Goal: Information Seeking & Learning: Learn about a topic

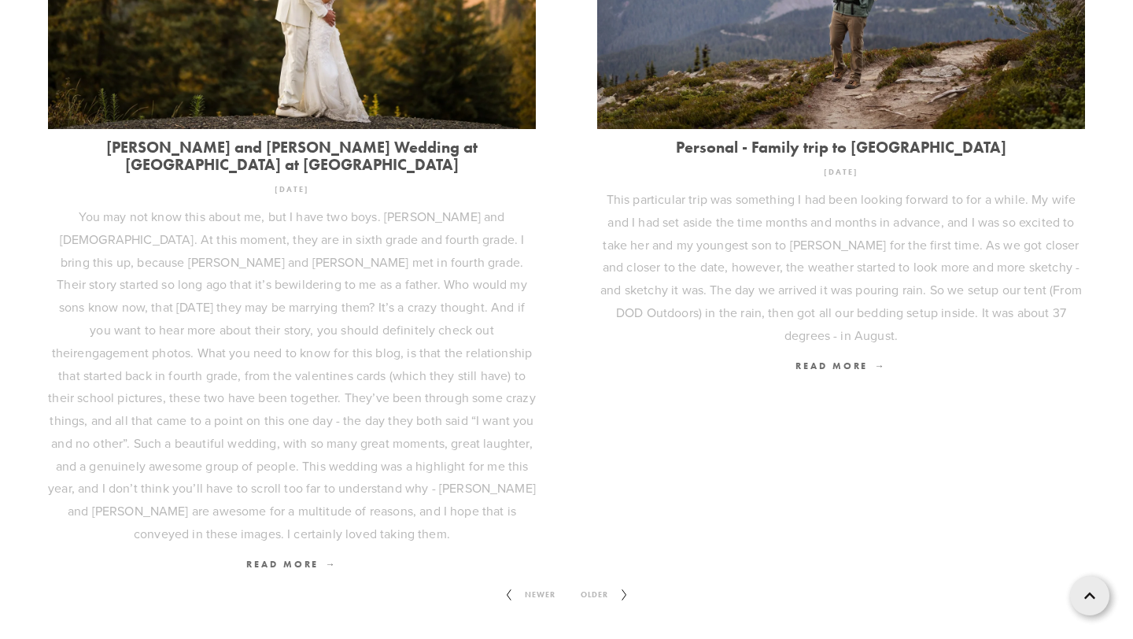
scroll to position [2023, 0]
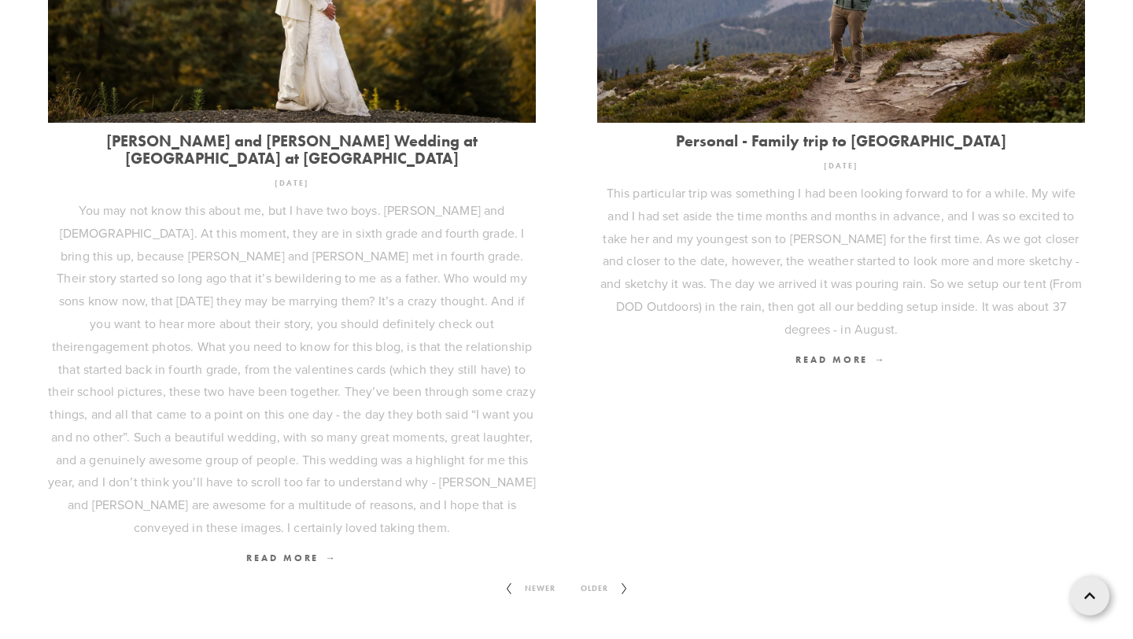
click at [590, 578] on span "Older" at bounding box center [594, 588] width 40 height 20
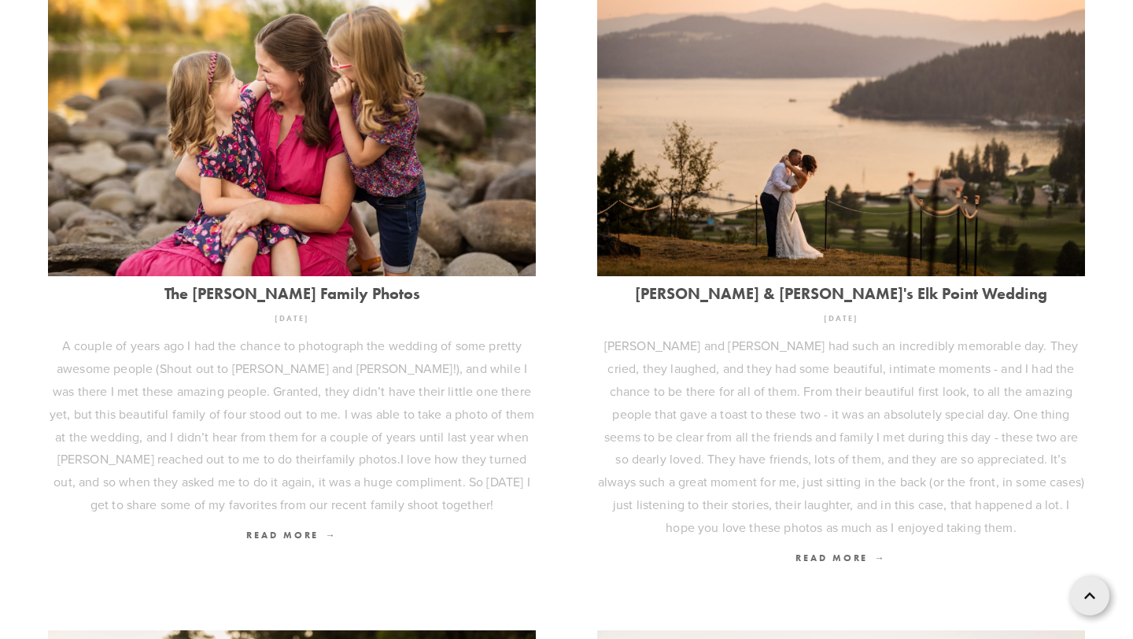
scroll to position [586, 0]
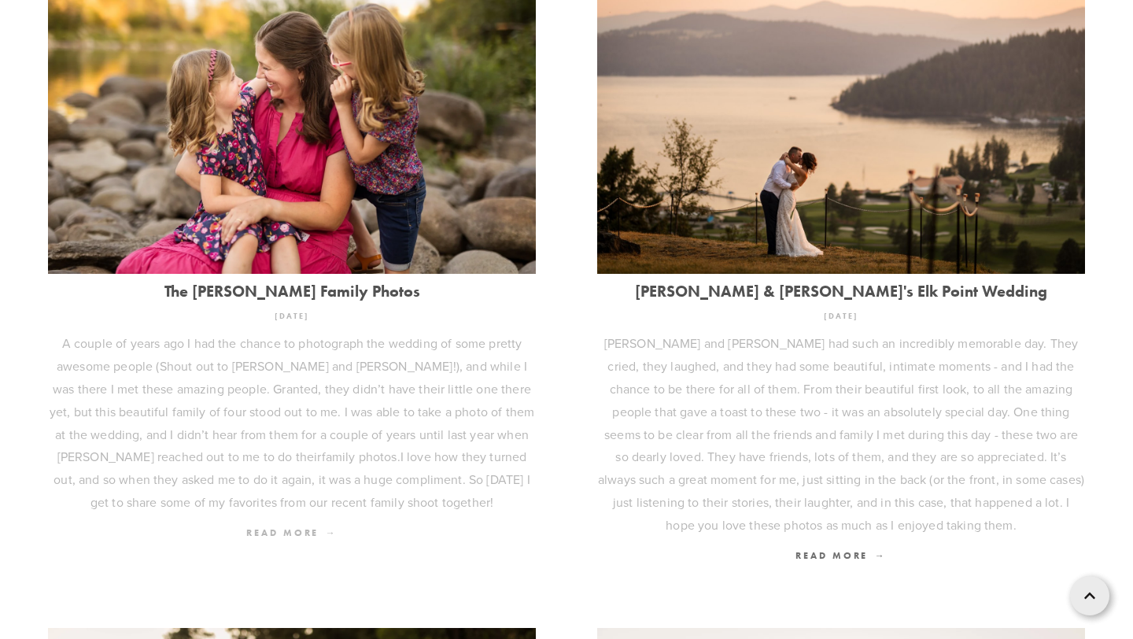
click at [299, 527] on span "Read More" at bounding box center [291, 532] width 90 height 12
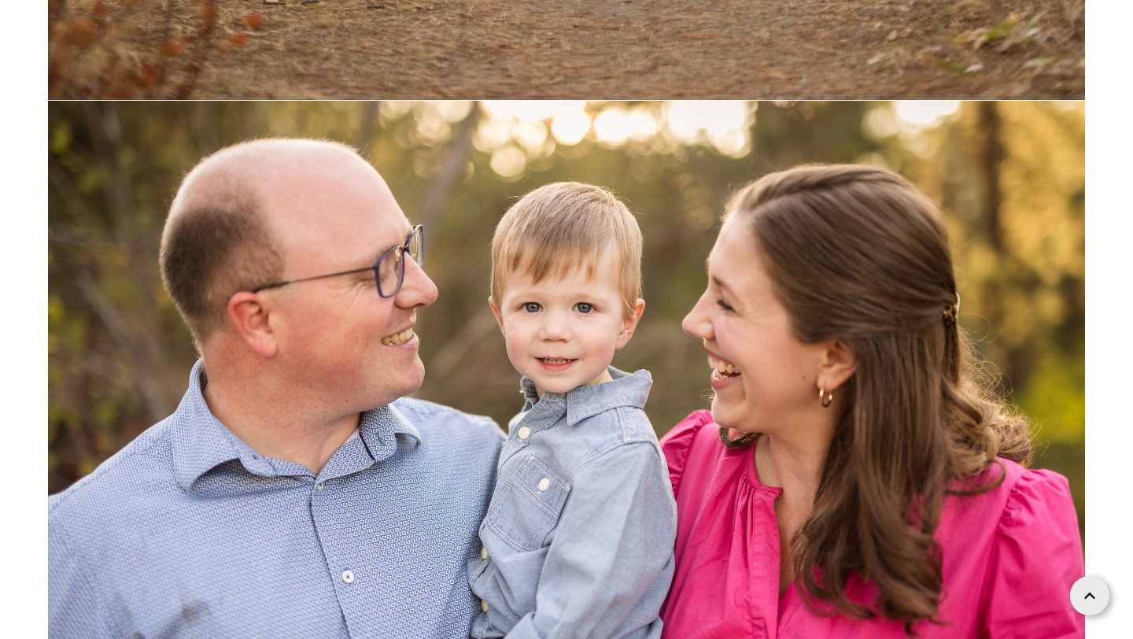
scroll to position [1652, 0]
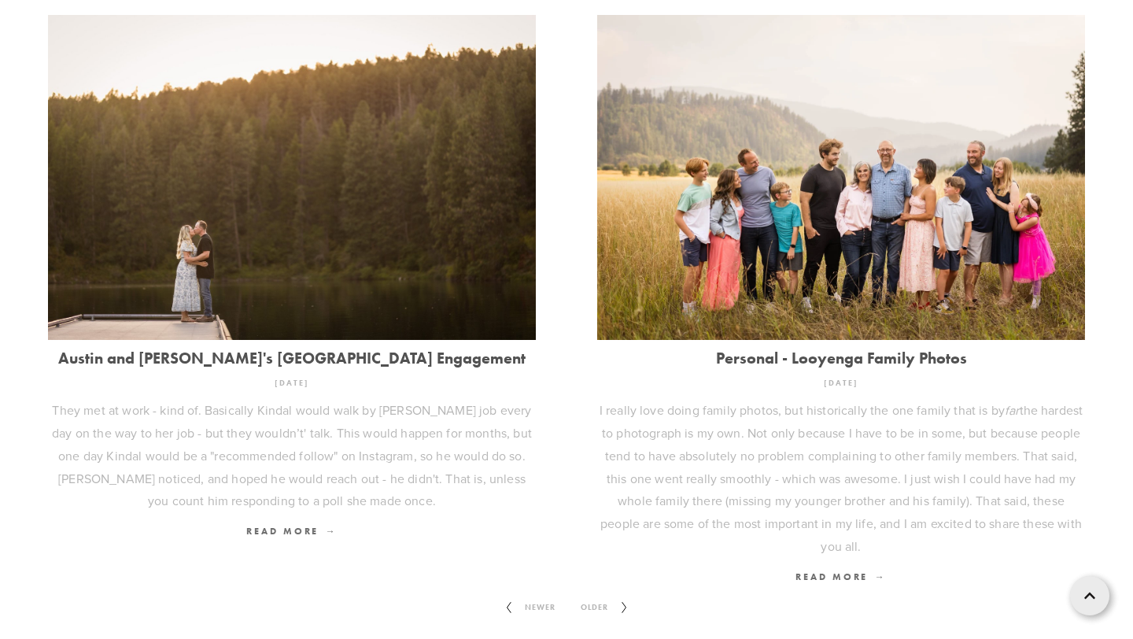
scroll to position [1883, 0]
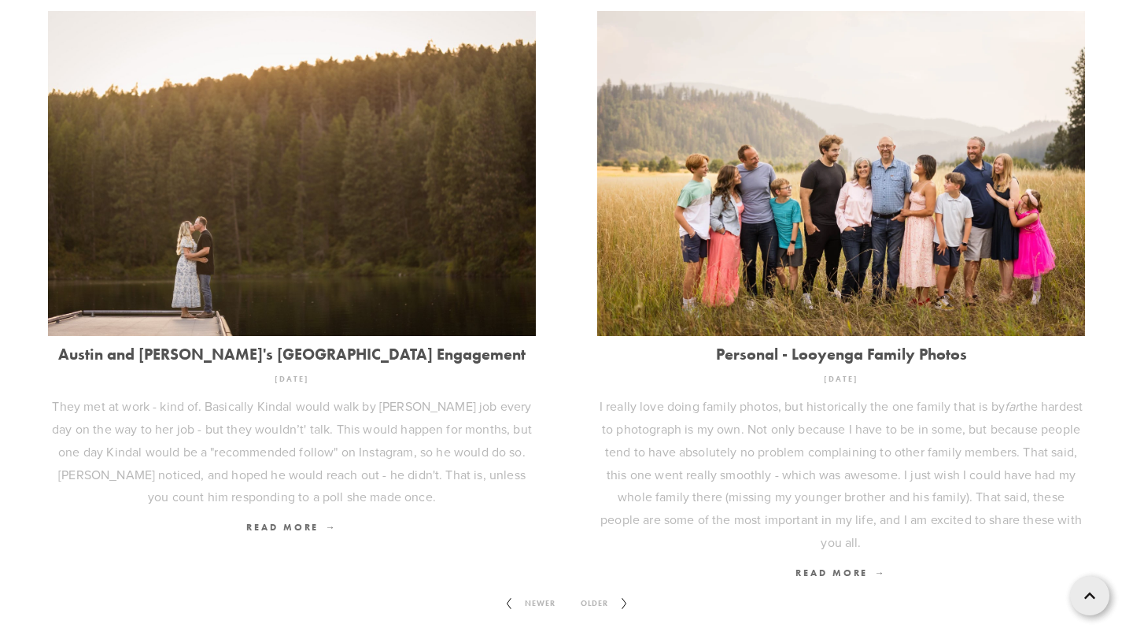
click at [613, 593] on span "Older" at bounding box center [594, 603] width 40 height 20
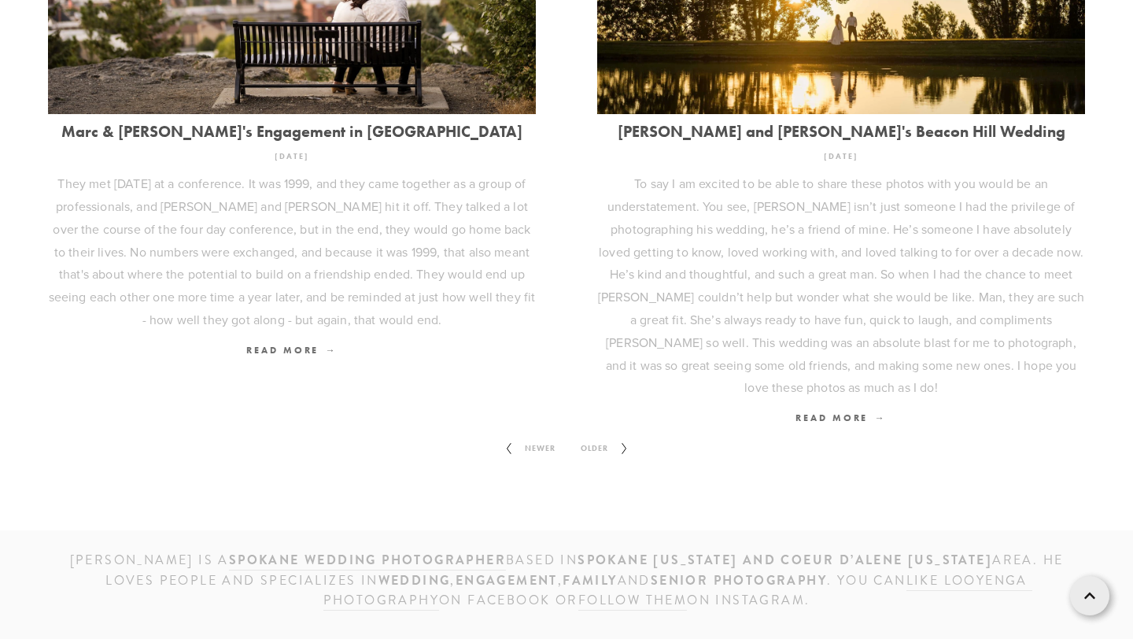
scroll to position [2219, 0]
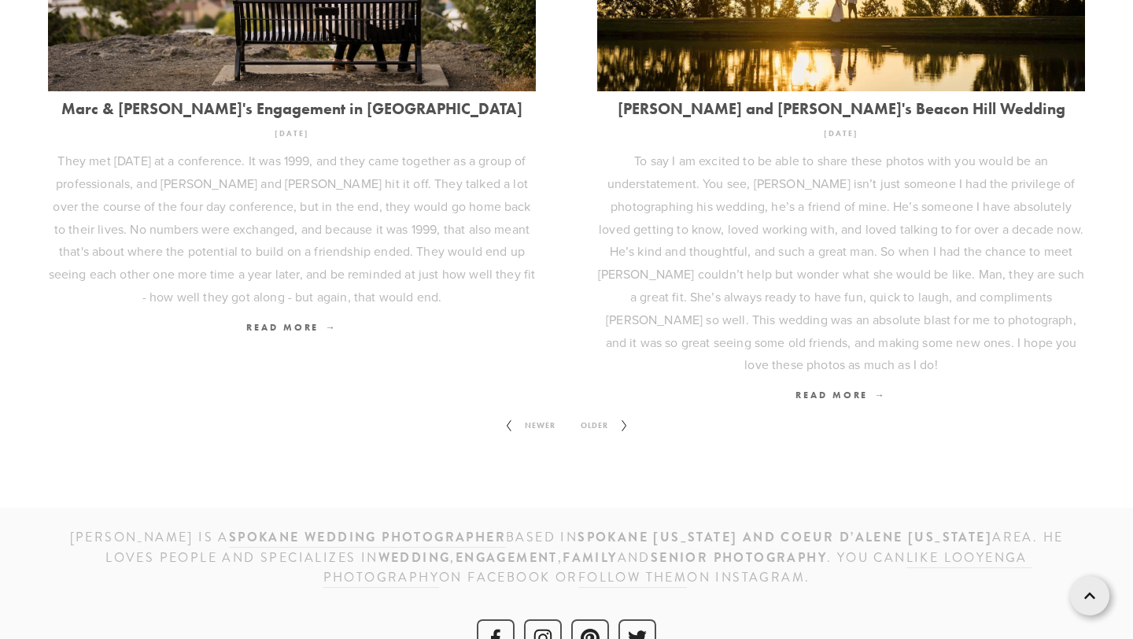
click at [600, 415] on span "Older" at bounding box center [594, 425] width 40 height 20
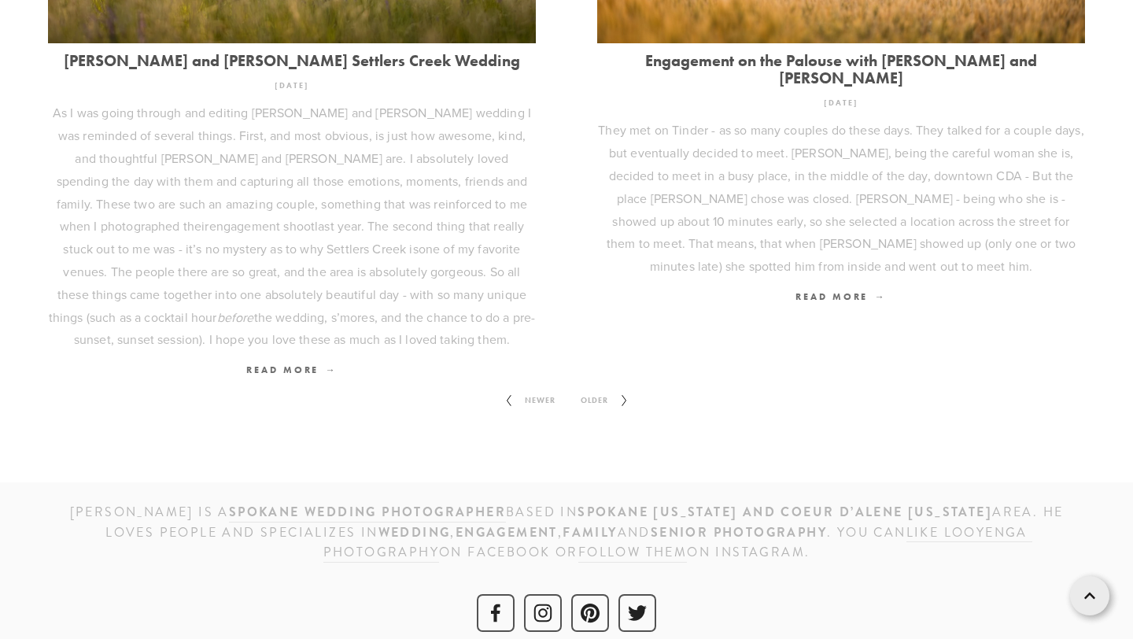
scroll to position [2061, 0]
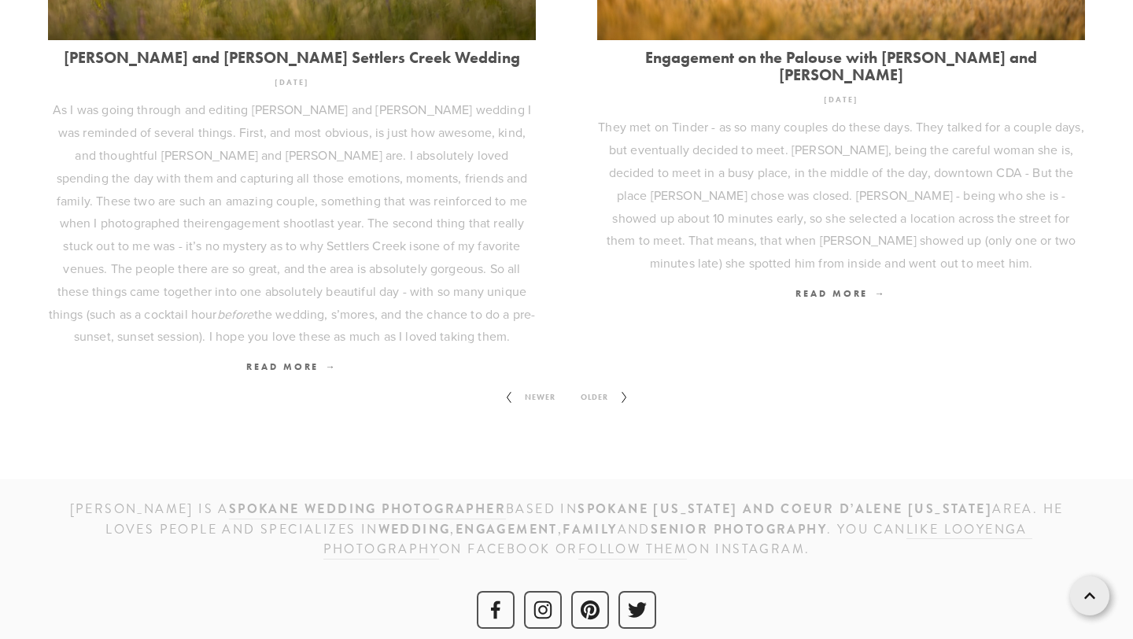
click at [602, 387] on span "Older" at bounding box center [594, 397] width 40 height 20
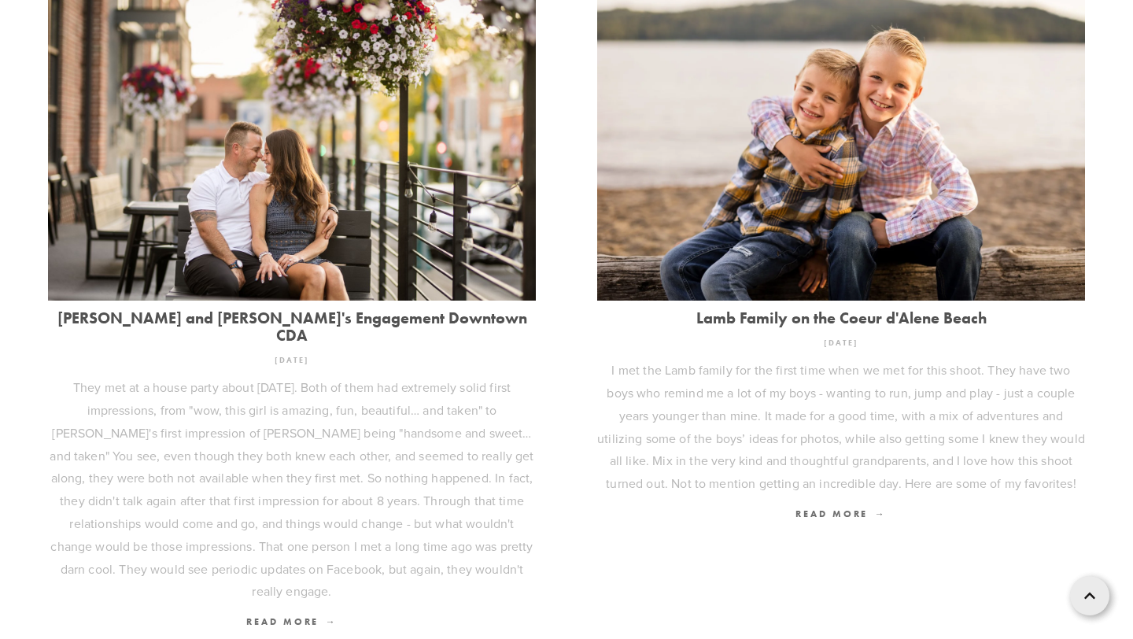
scroll to position [2055, 0]
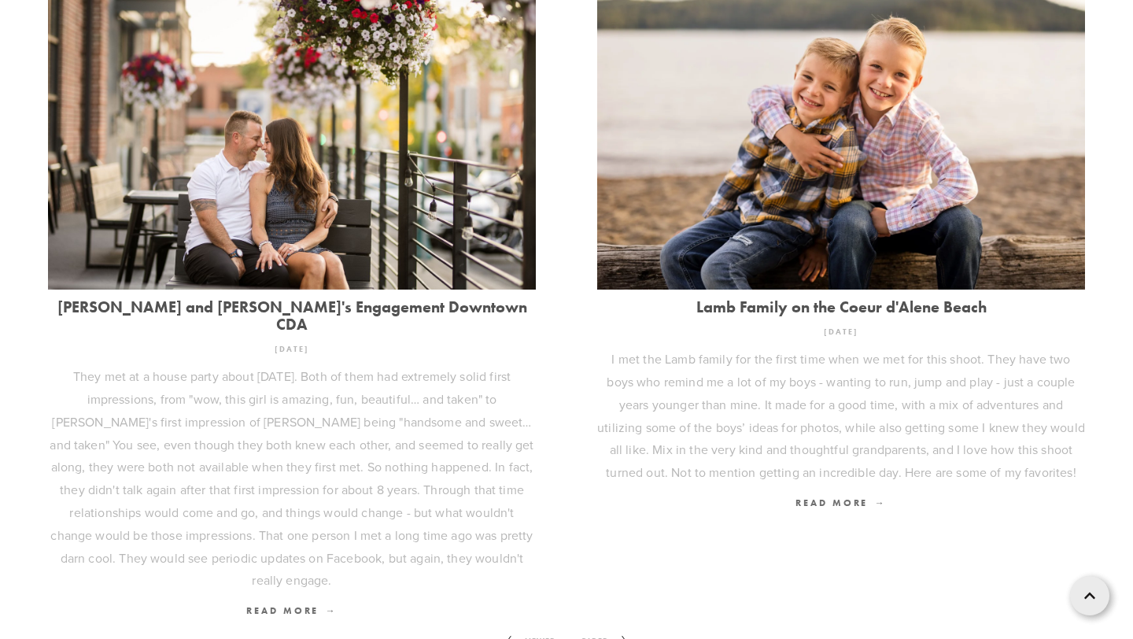
click at [600, 631] on span "Older" at bounding box center [594, 641] width 40 height 20
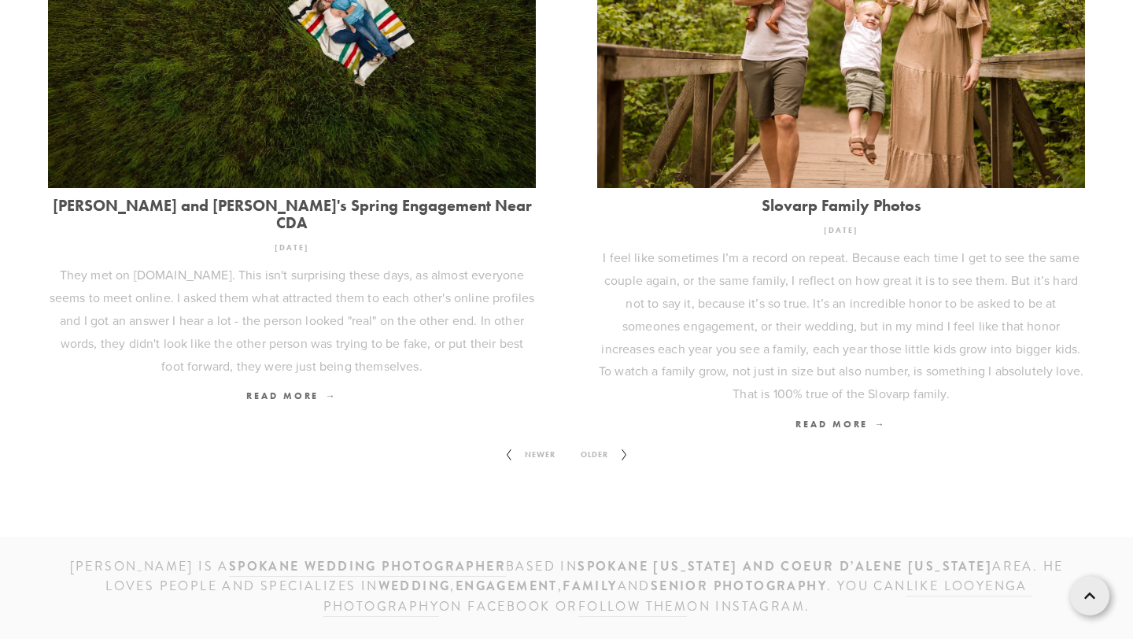
scroll to position [2038, 0]
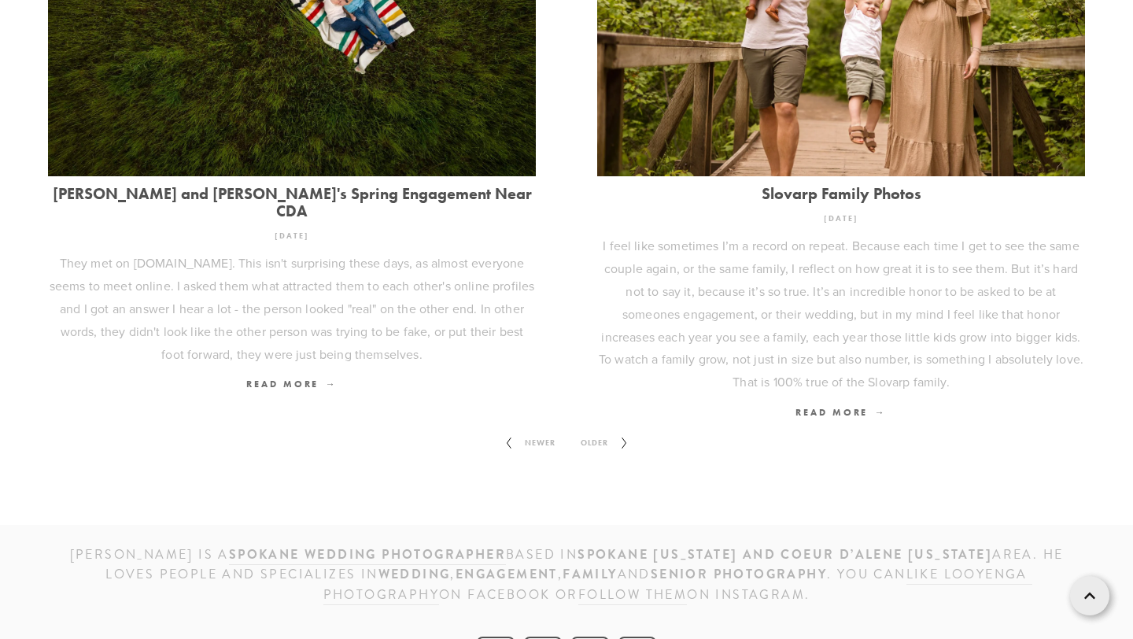
click at [600, 433] on span "Older" at bounding box center [594, 443] width 40 height 20
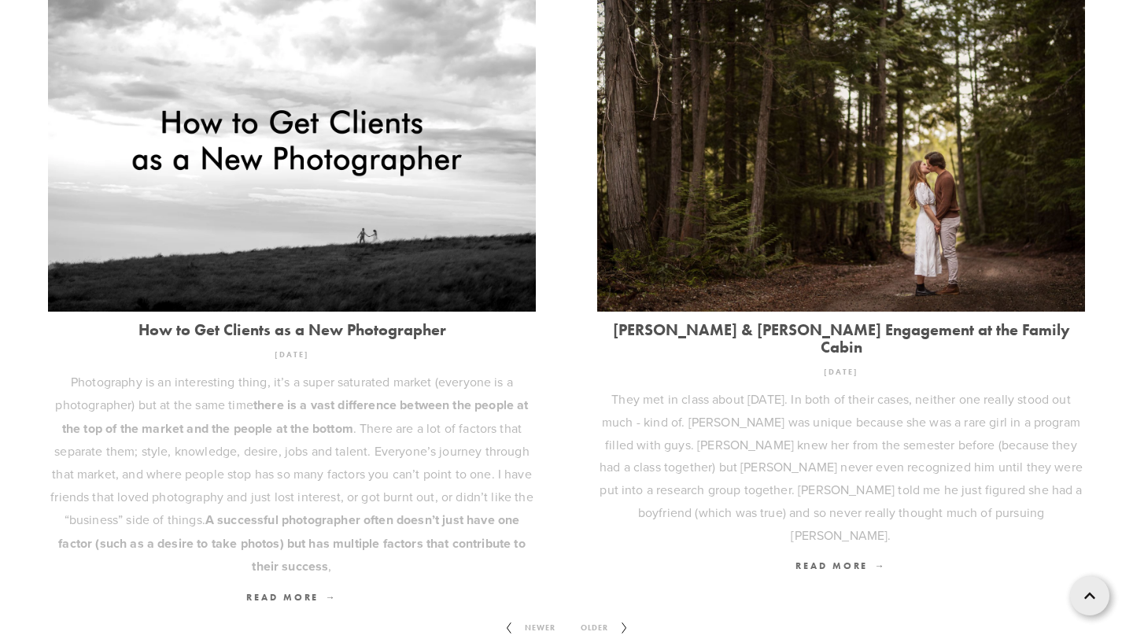
scroll to position [2040, 0]
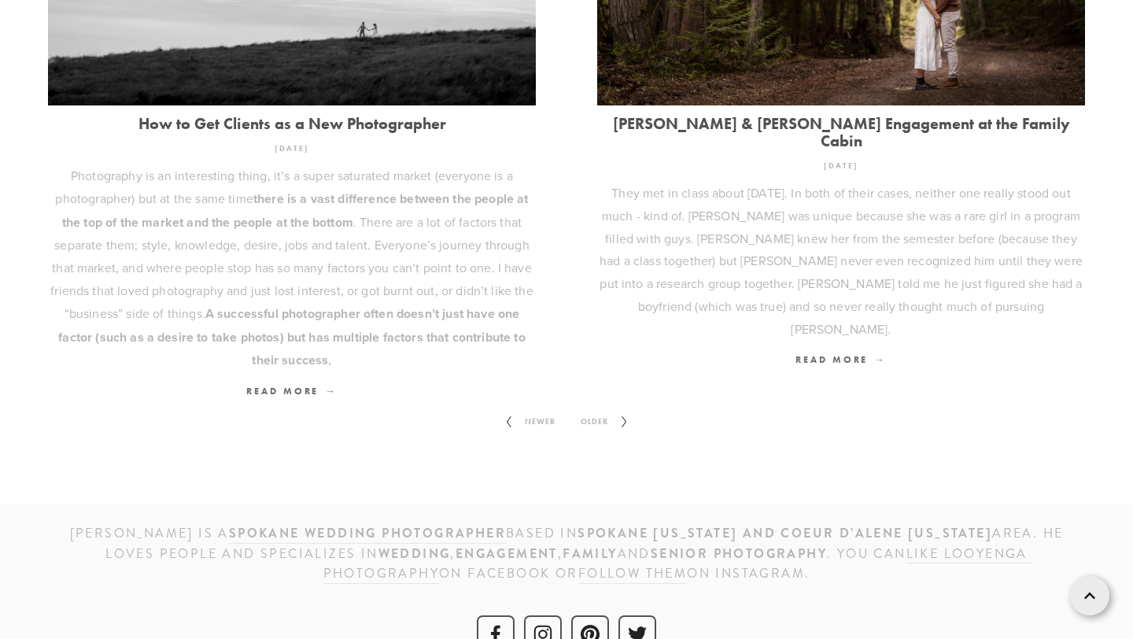
click at [545, 412] on span "Newer" at bounding box center [540, 422] width 43 height 20
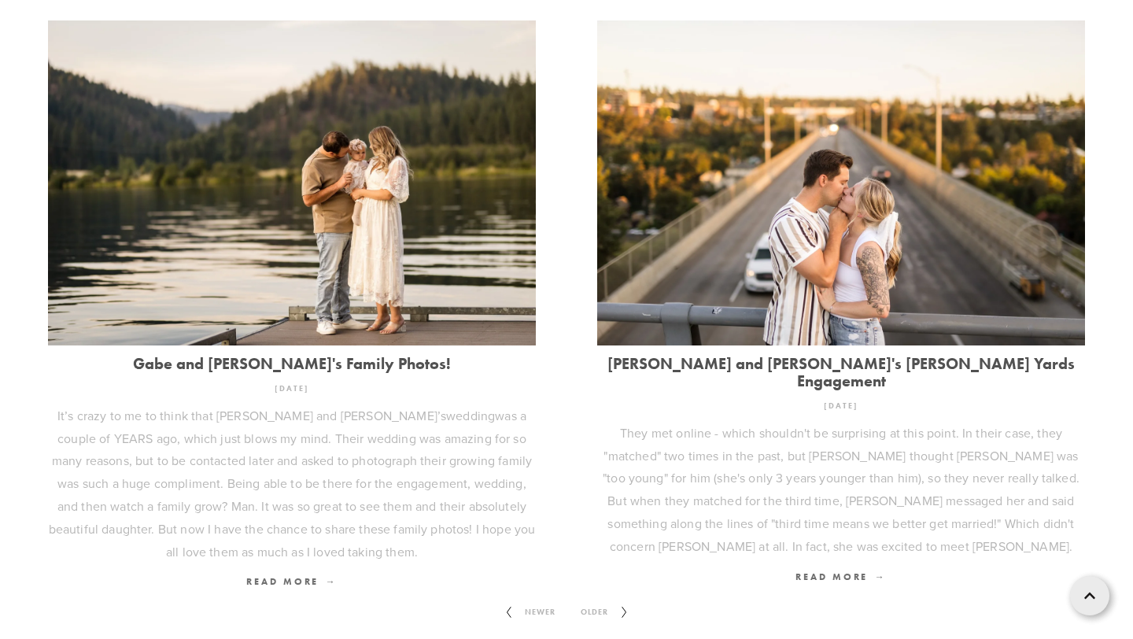
scroll to position [1866, 0]
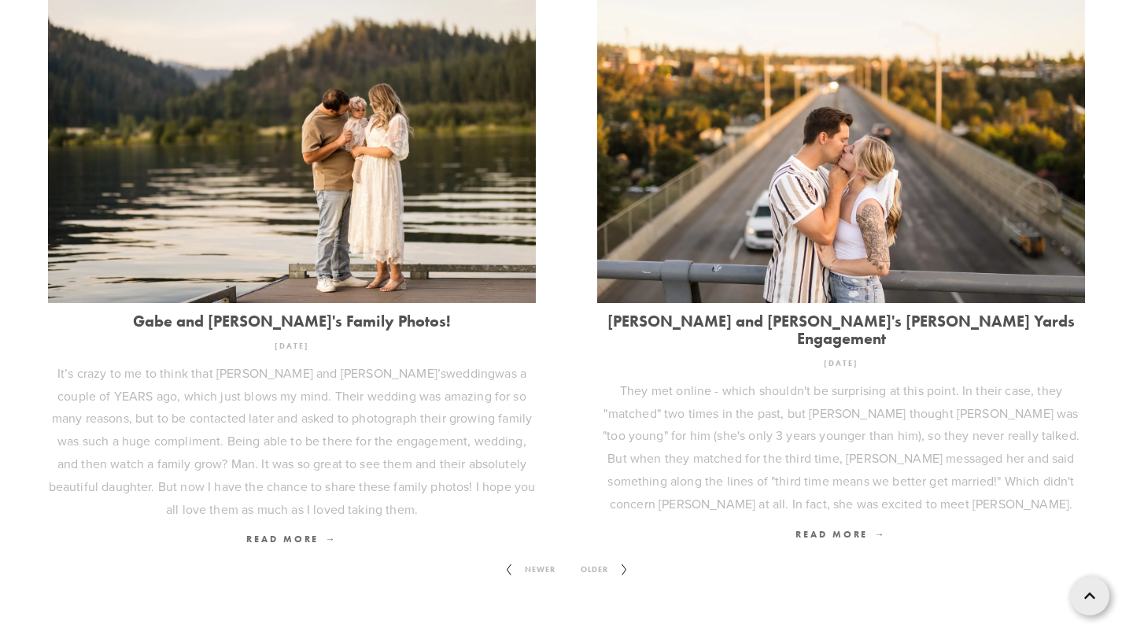
click at [601, 559] on span "Older" at bounding box center [594, 569] width 40 height 20
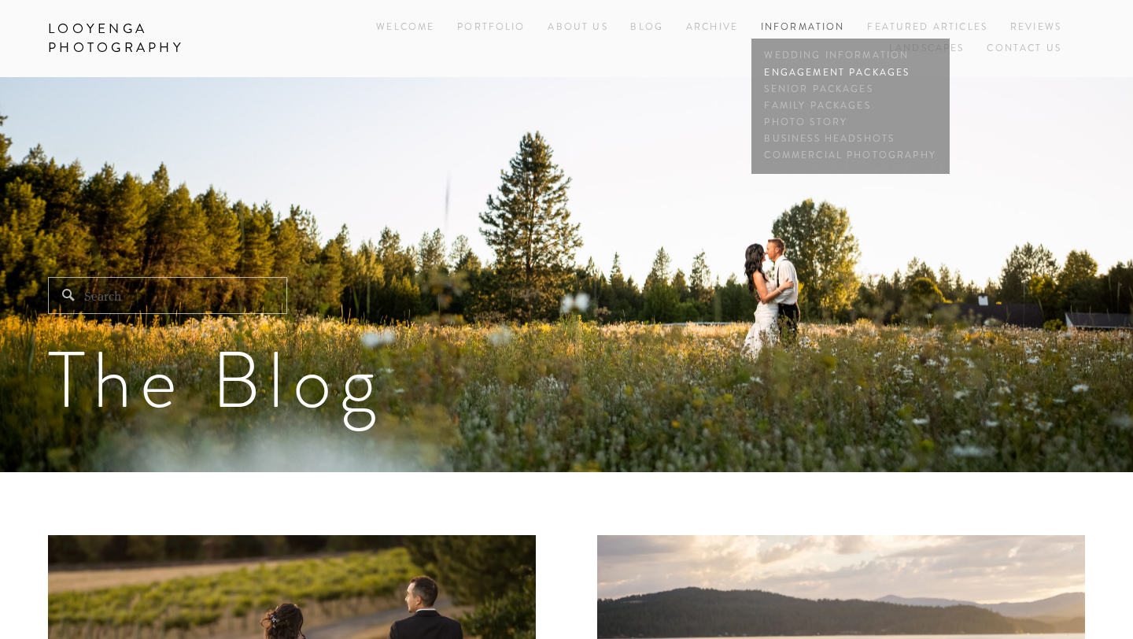
click at [794, 72] on link "Engagement Packages" at bounding box center [850, 73] width 179 height 17
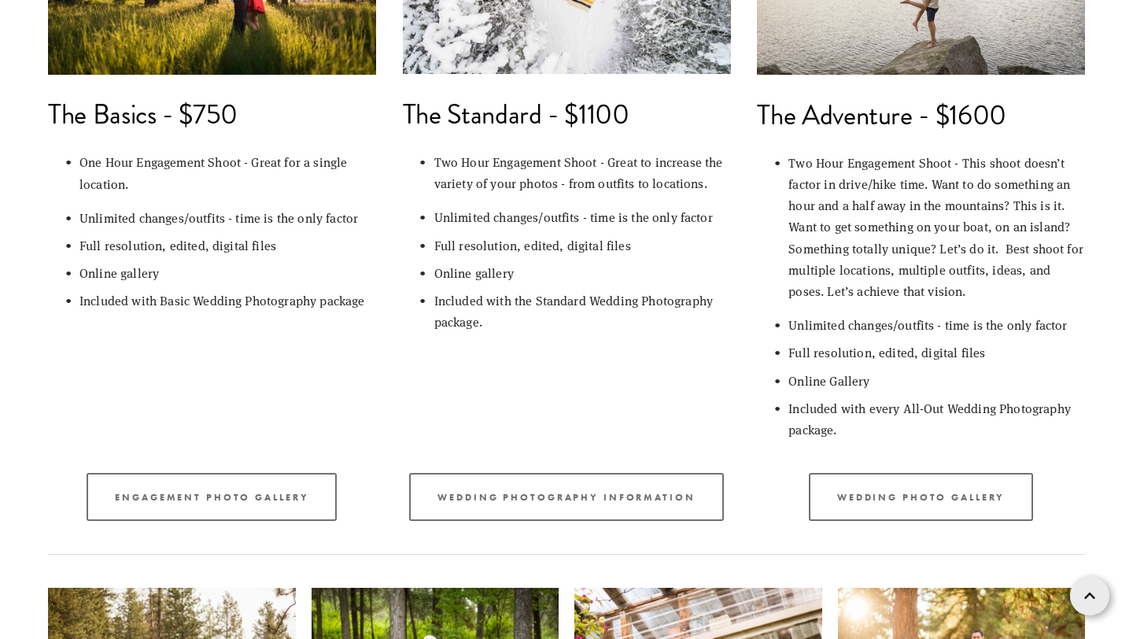
scroll to position [899, 0]
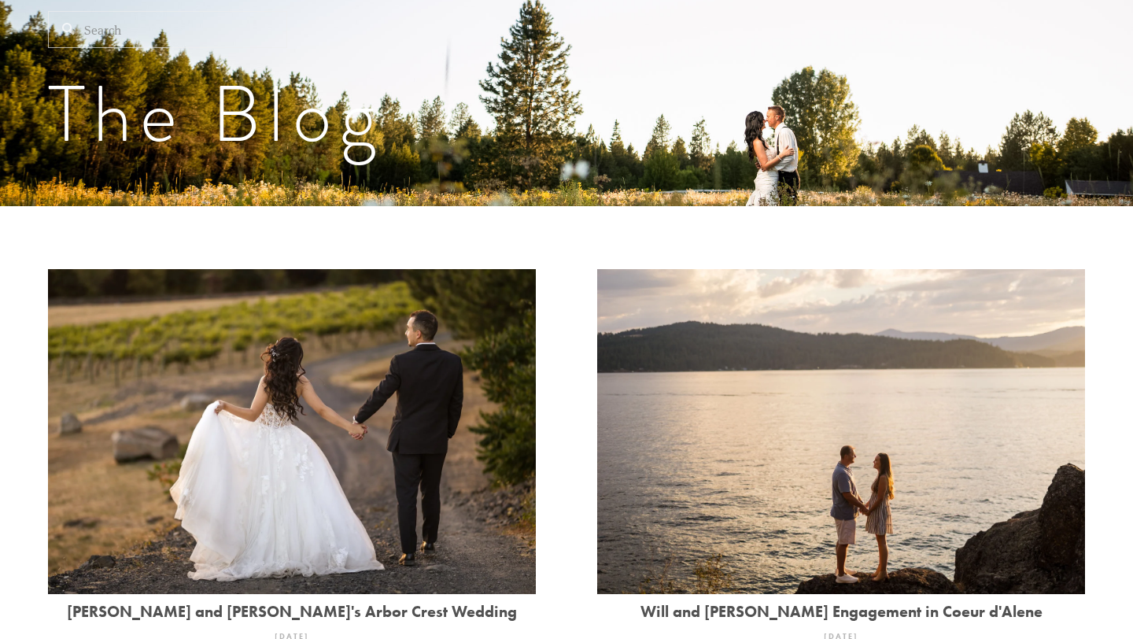
scroll to position [260, 0]
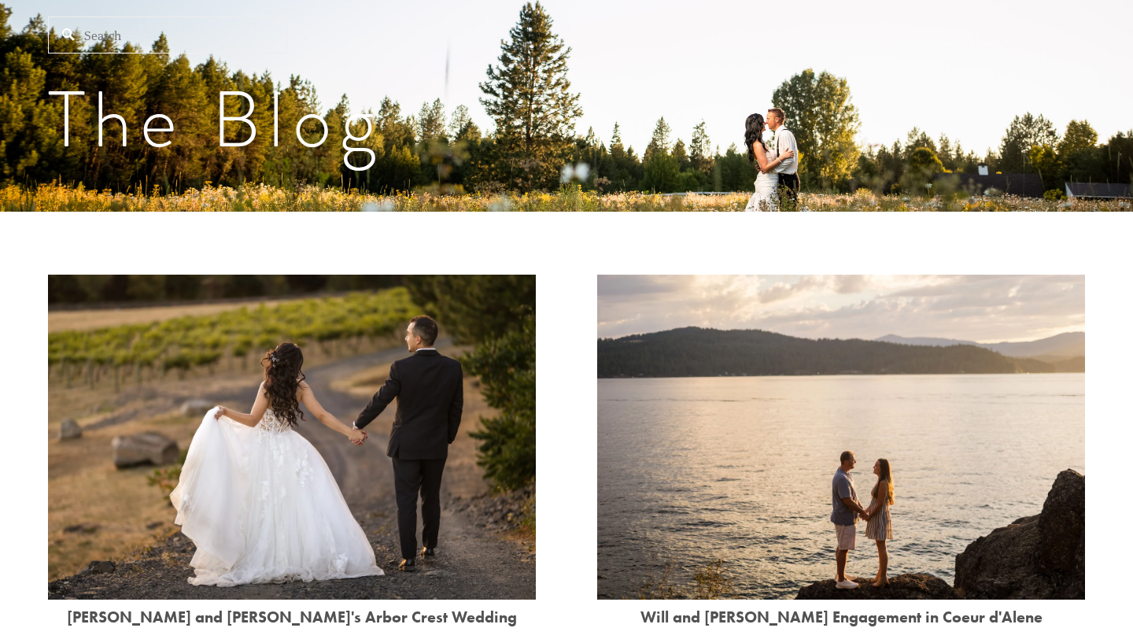
click at [116, 28] on input "Search" at bounding box center [167, 35] width 239 height 37
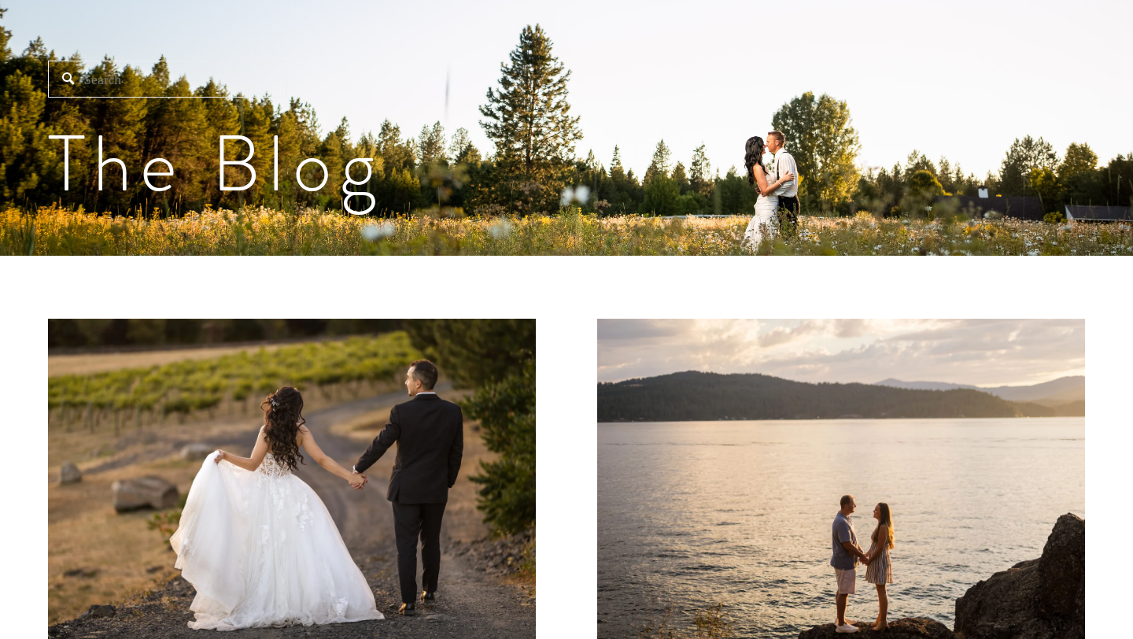
scroll to position [215, 0]
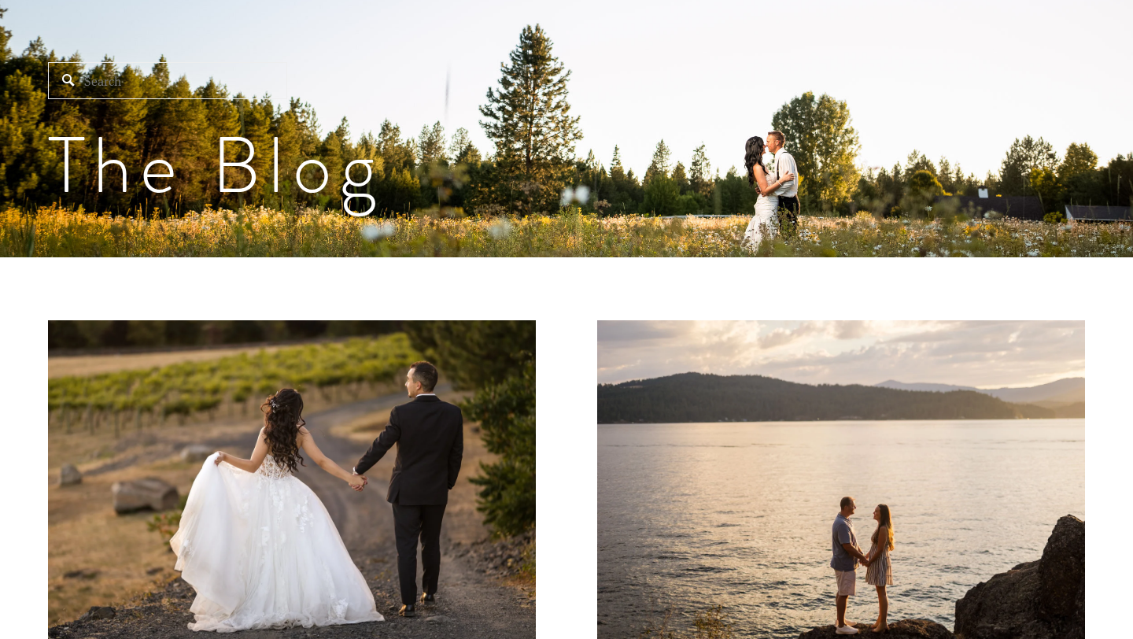
click at [132, 83] on input "Search" at bounding box center [167, 80] width 239 height 37
type input "M"
type input "[PERSON_NAME] and [PERSON_NAME]"
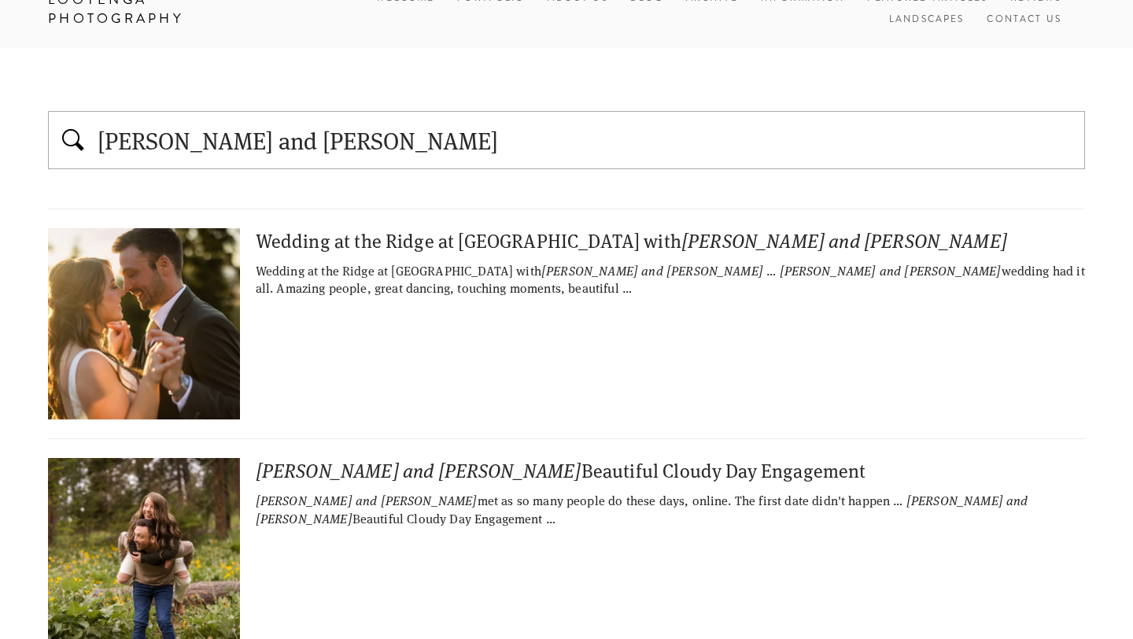
scroll to position [30, 0]
click at [372, 231] on div "Wedding at the Ridge at [GEOGRAPHIC_DATA] with [PERSON_NAME] and [PERSON_NAME]" at bounding box center [566, 239] width 1037 height 24
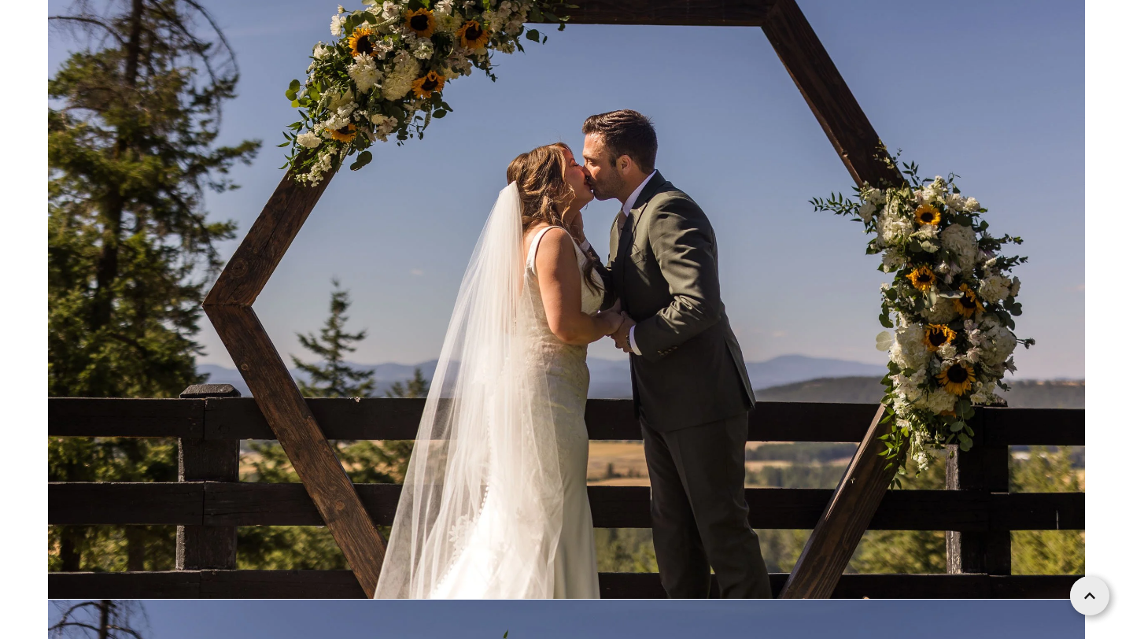
scroll to position [81663, 0]
